Goal: Check status: Check status

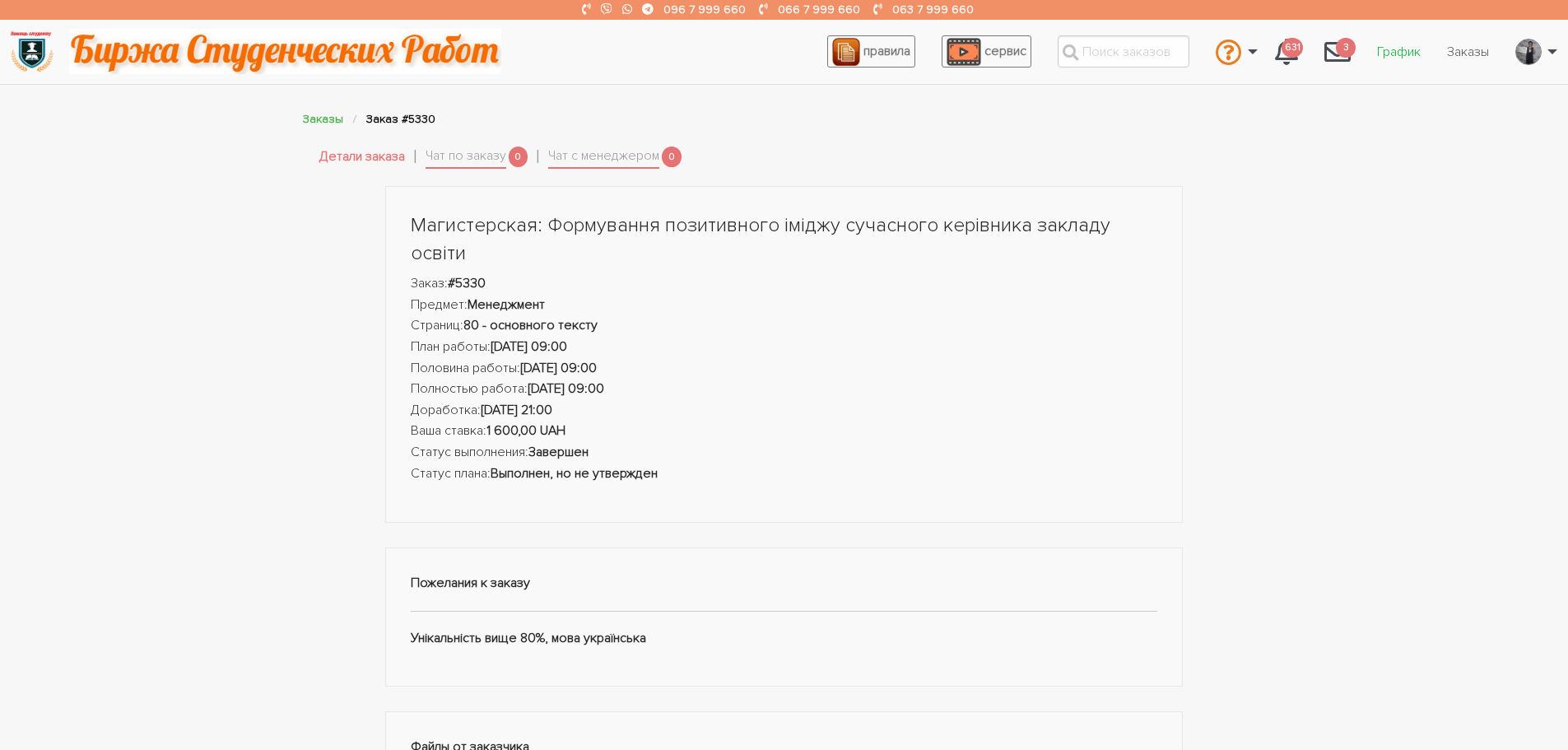
click at [1396, 51] on link "График" at bounding box center [1399, 52] width 70 height 31
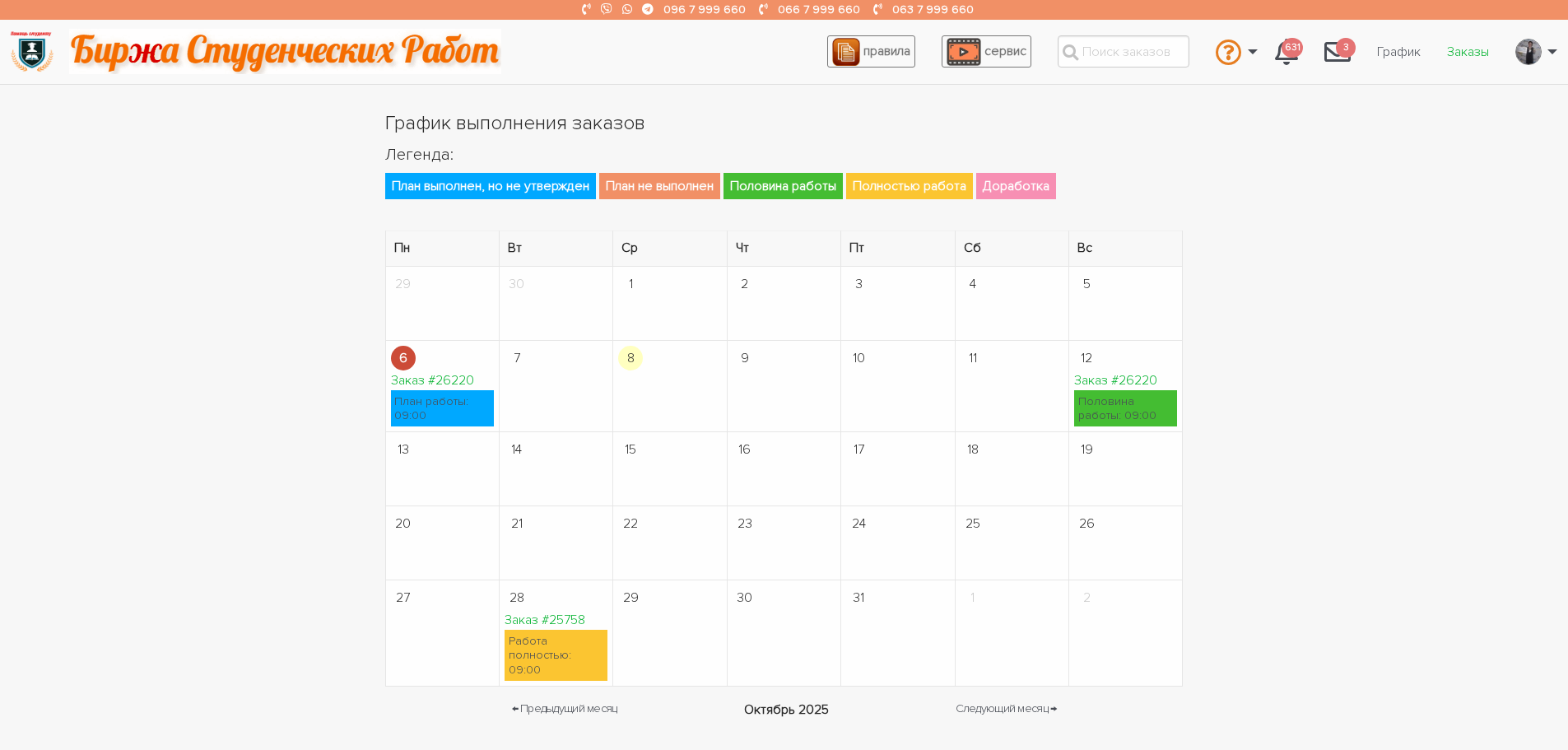
click at [1468, 54] on link "Заказы" at bounding box center [1468, 52] width 68 height 31
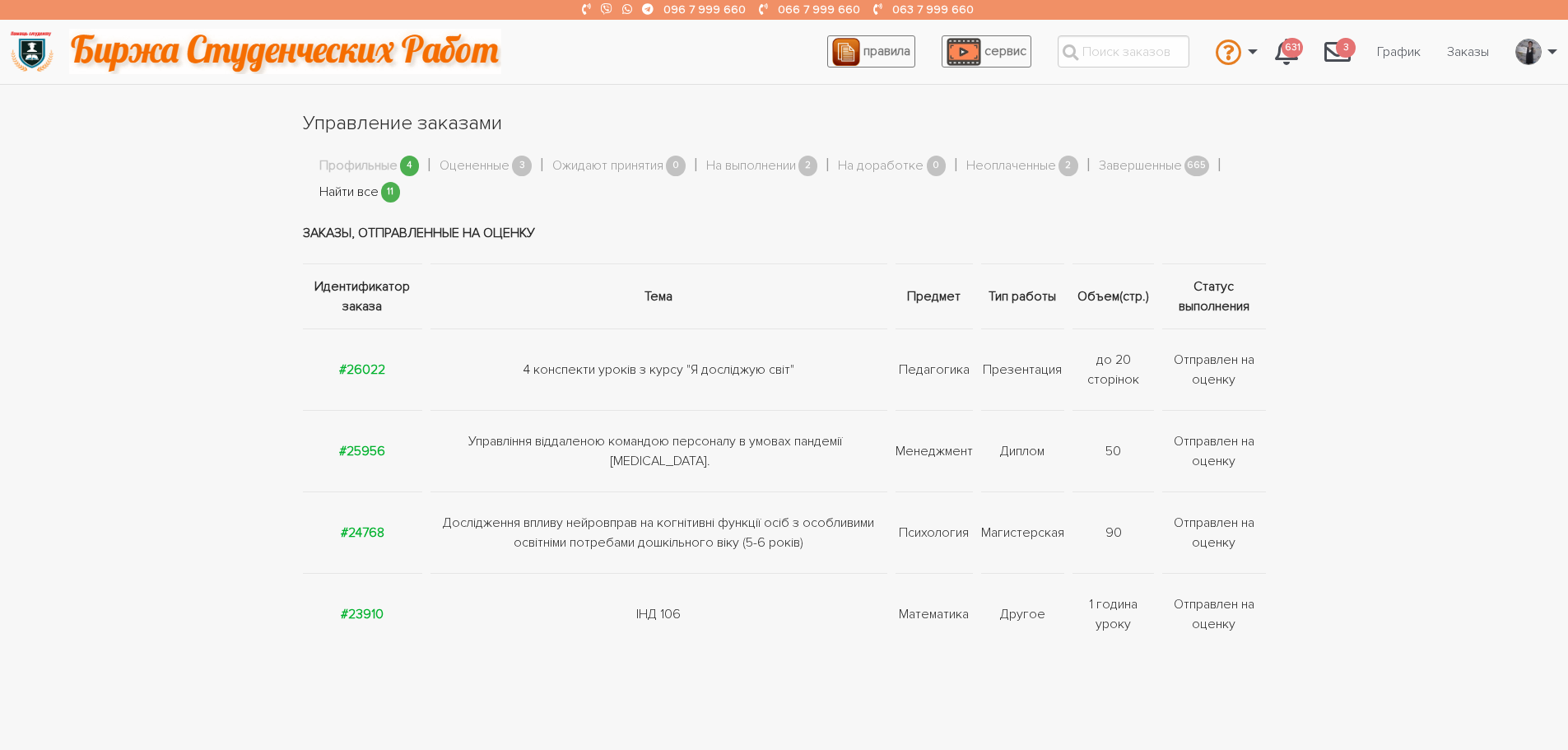
click at [362, 196] on link "Найти все" at bounding box center [348, 193] width 59 height 21
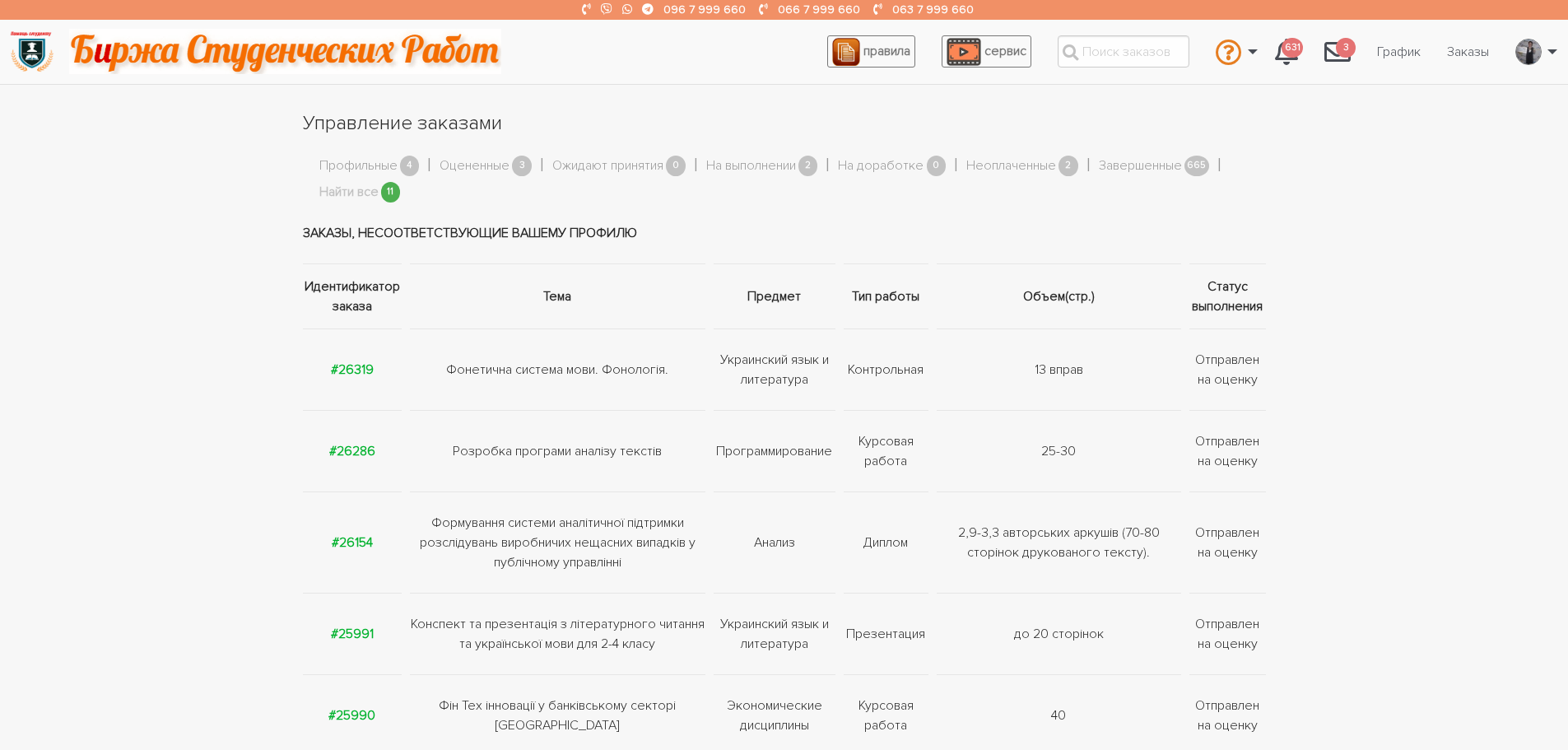
click at [346, 383] on td "#26319" at bounding box center [354, 371] width 104 height 82
click at [349, 366] on strong "#26319" at bounding box center [352, 370] width 43 height 17
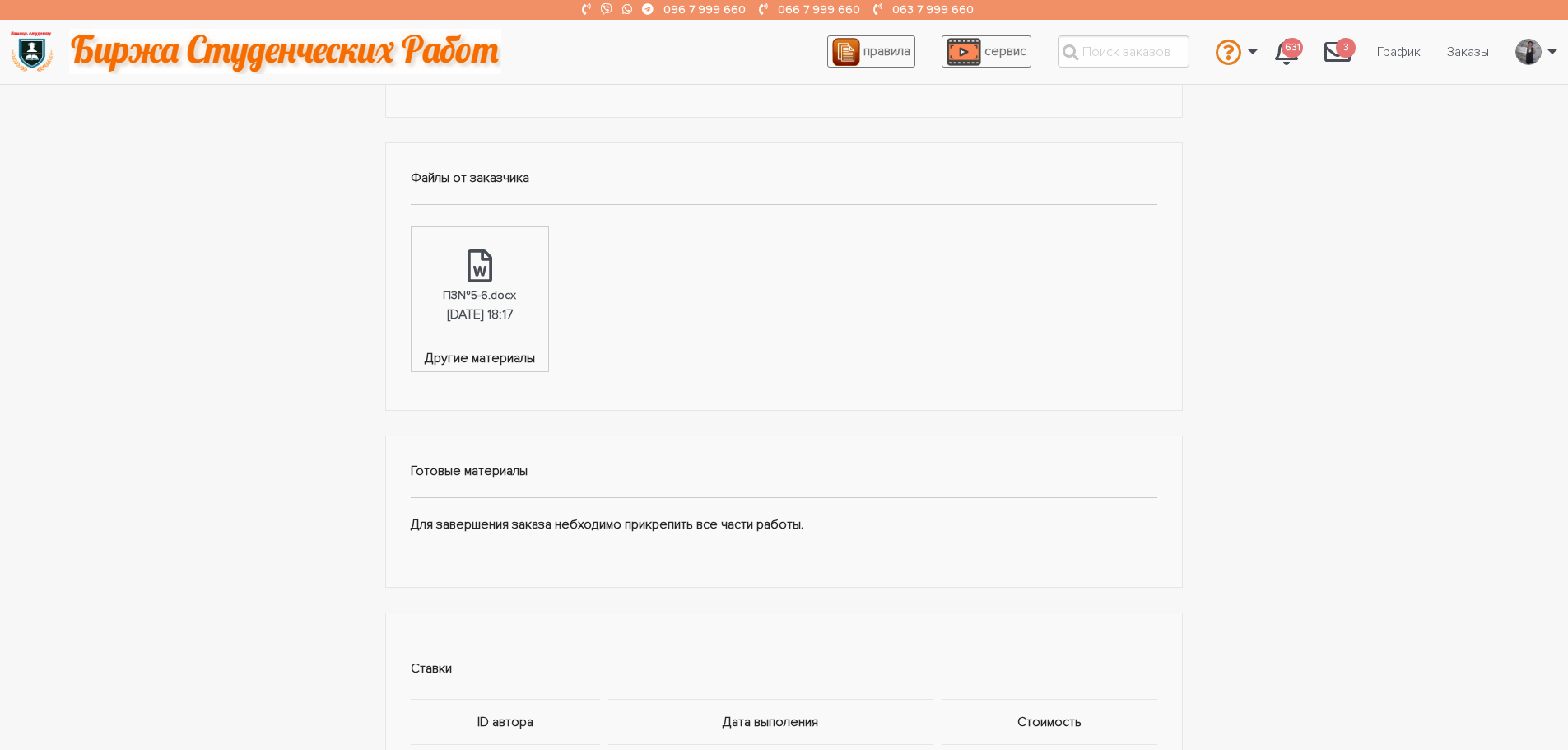
scroll to position [494, 0]
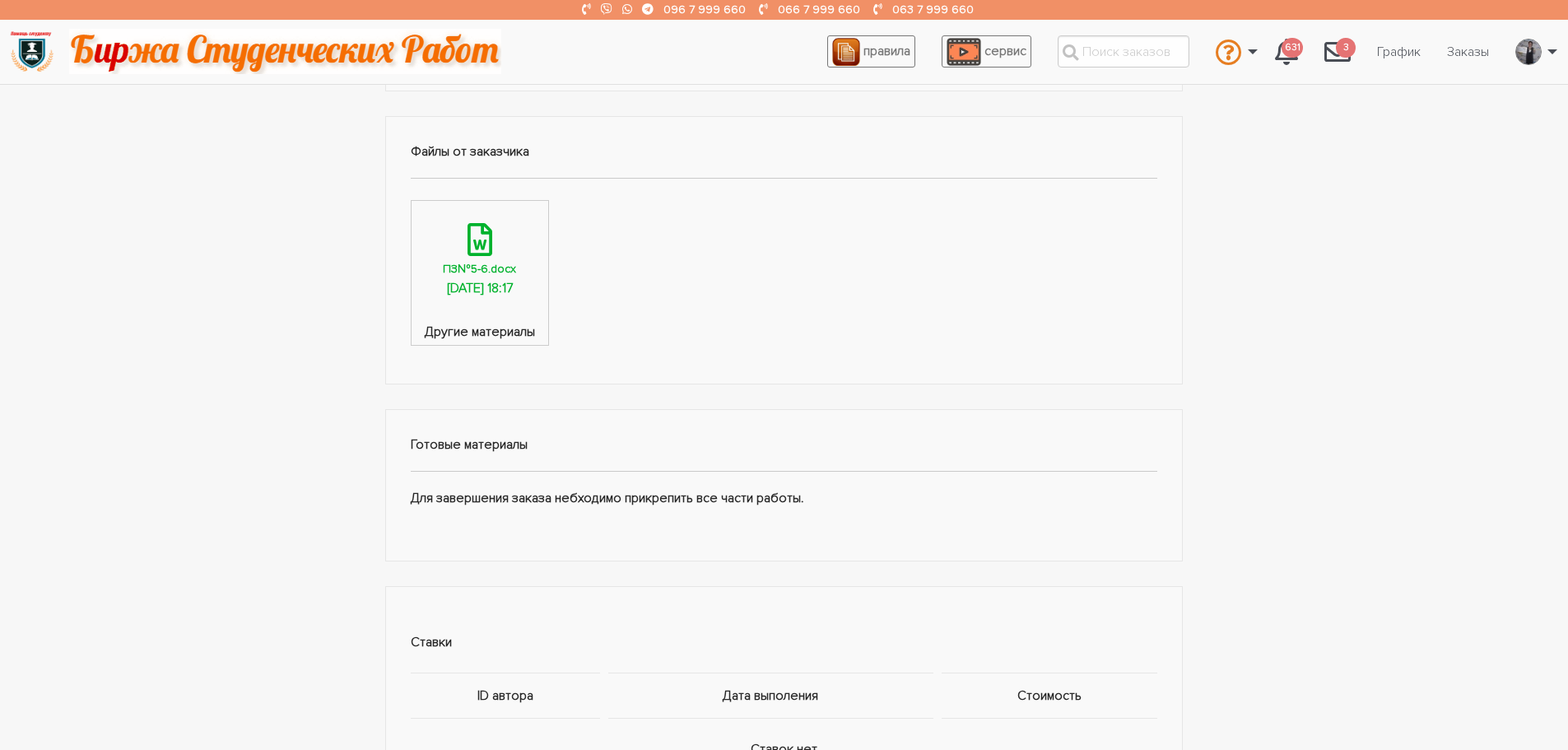
click at [513, 278] on div "08.10.2025, 18:17" at bounding box center [481, 289] width 66 height 21
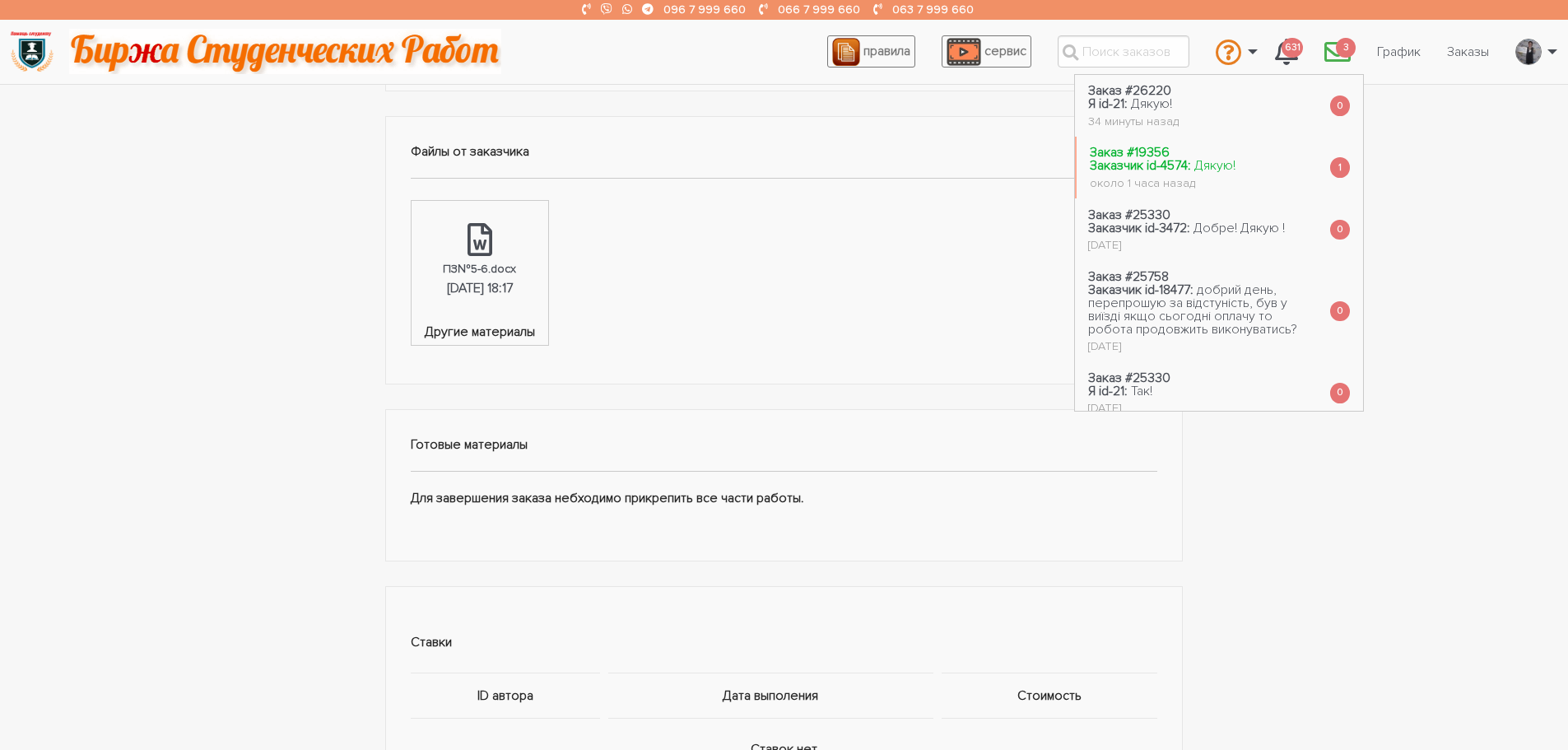
click at [1186, 179] on div "около 1 часа назад" at bounding box center [1163, 184] width 146 height 12
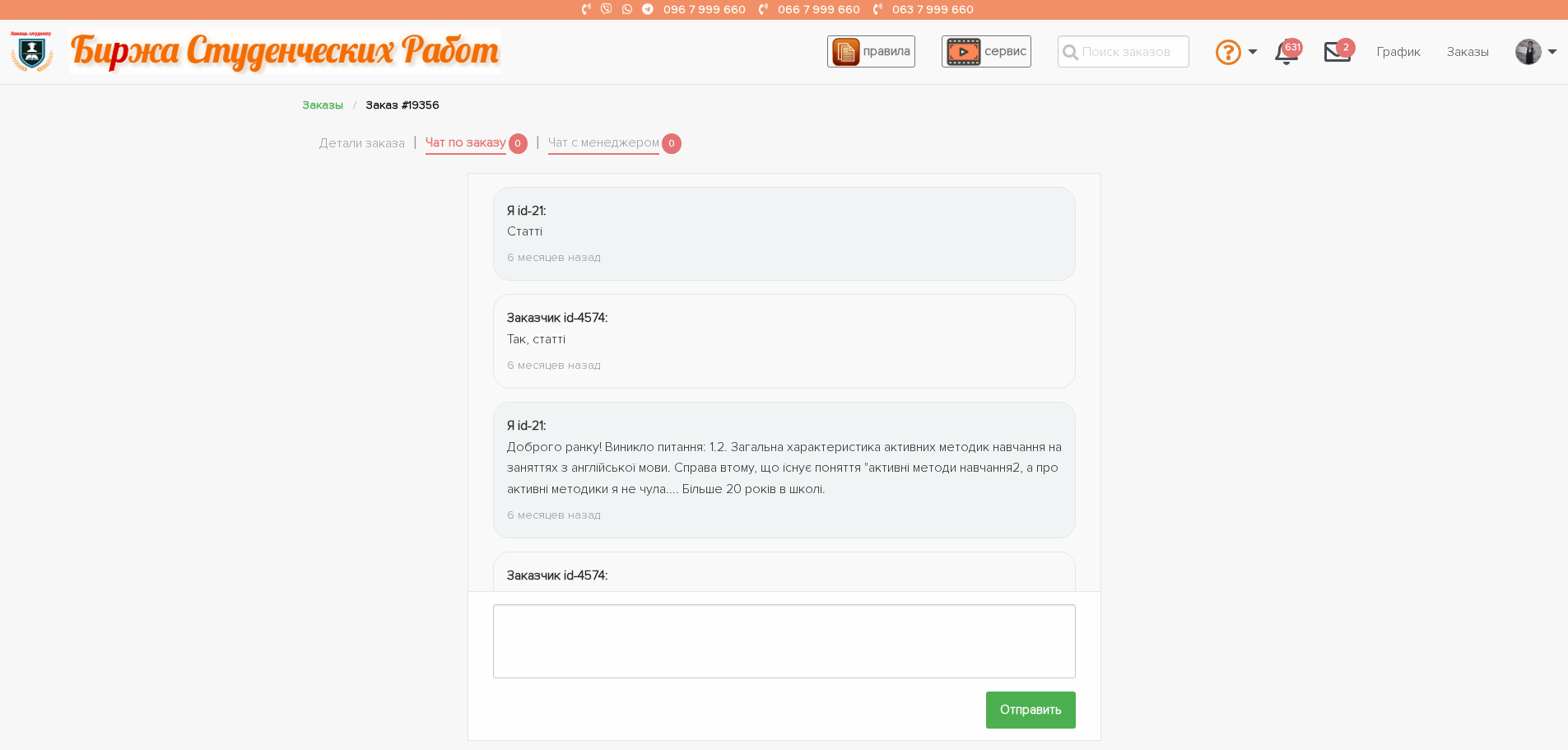
scroll to position [2436, 0]
